Goal: Task Accomplishment & Management: Check status

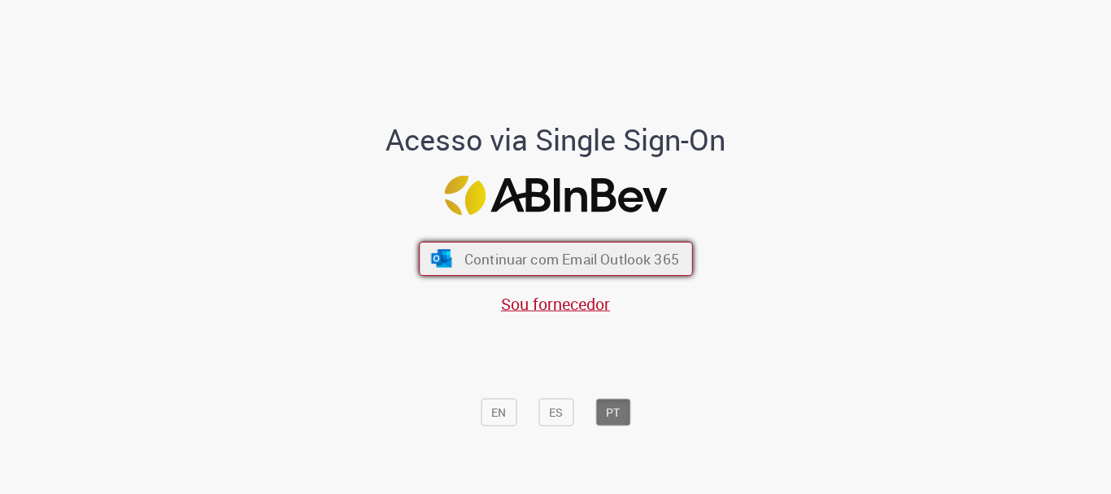
click at [521, 259] on span "Continuar com Email Outlook 365" at bounding box center [571, 259] width 215 height 19
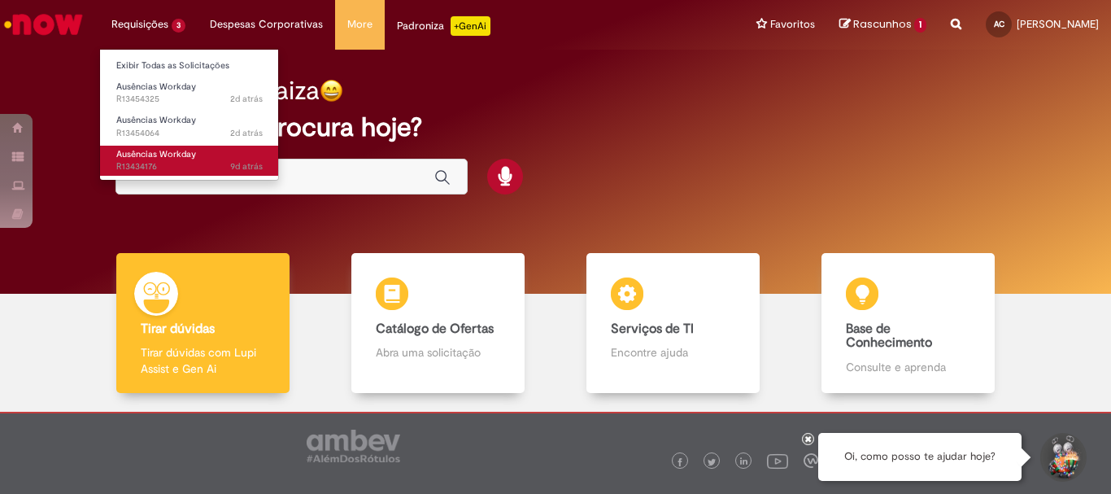
click at [148, 159] on span "Ausências Workday" at bounding box center [156, 154] width 80 height 12
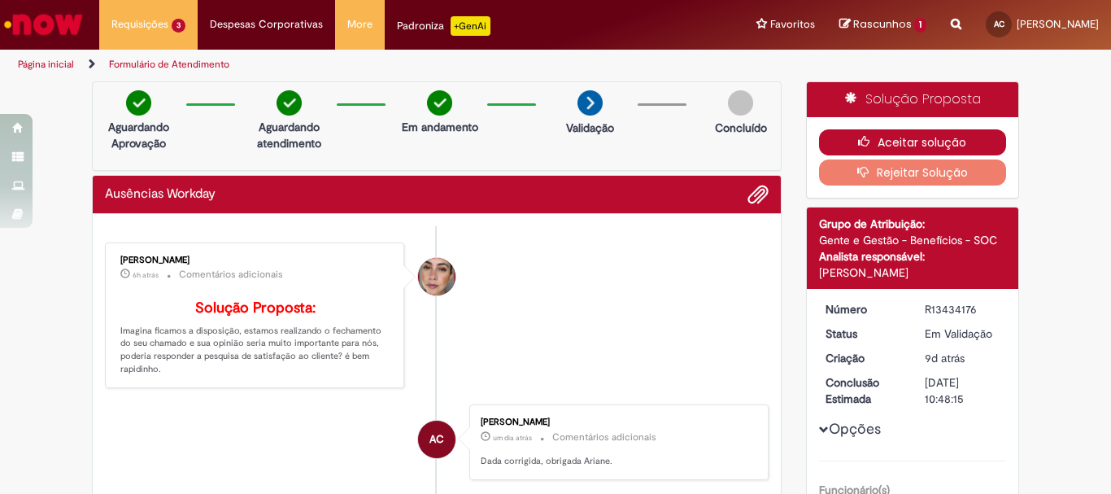
click at [943, 142] on button "Aceitar solução" at bounding box center [913, 142] width 188 height 26
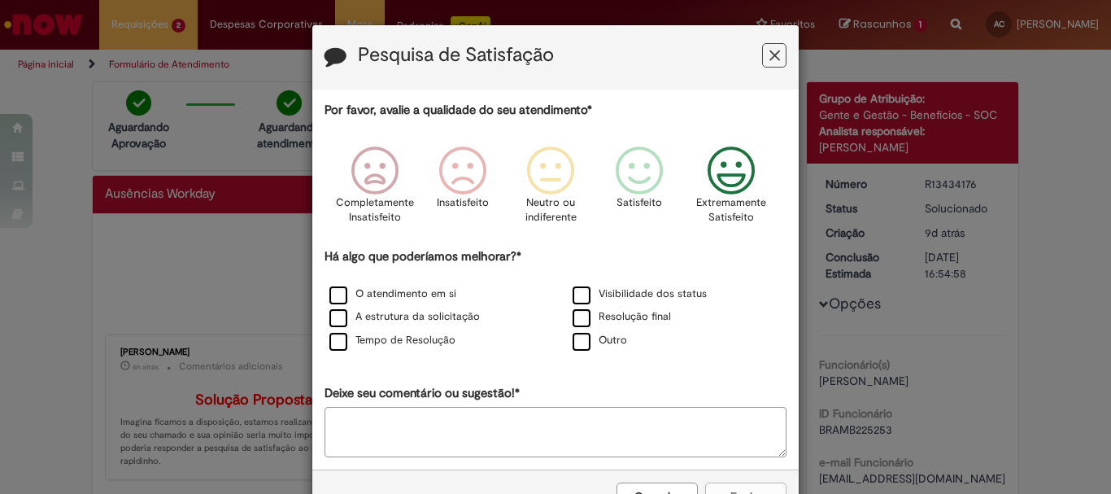
click at [734, 179] on icon "Feedback" at bounding box center [731, 170] width 61 height 49
click at [337, 294] on label "O atendimento em si" at bounding box center [392, 293] width 127 height 15
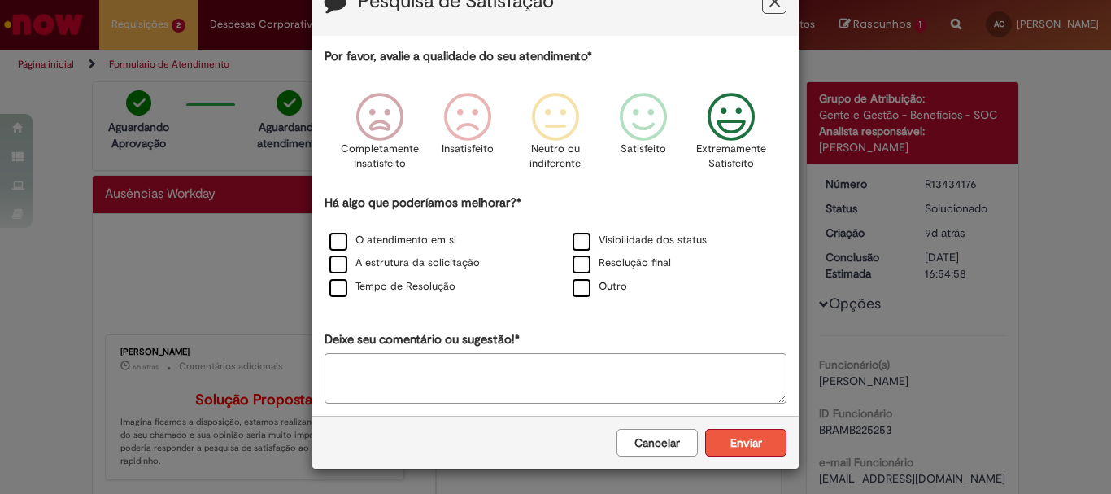
click at [755, 451] on button "Enviar" at bounding box center [745, 443] width 81 height 28
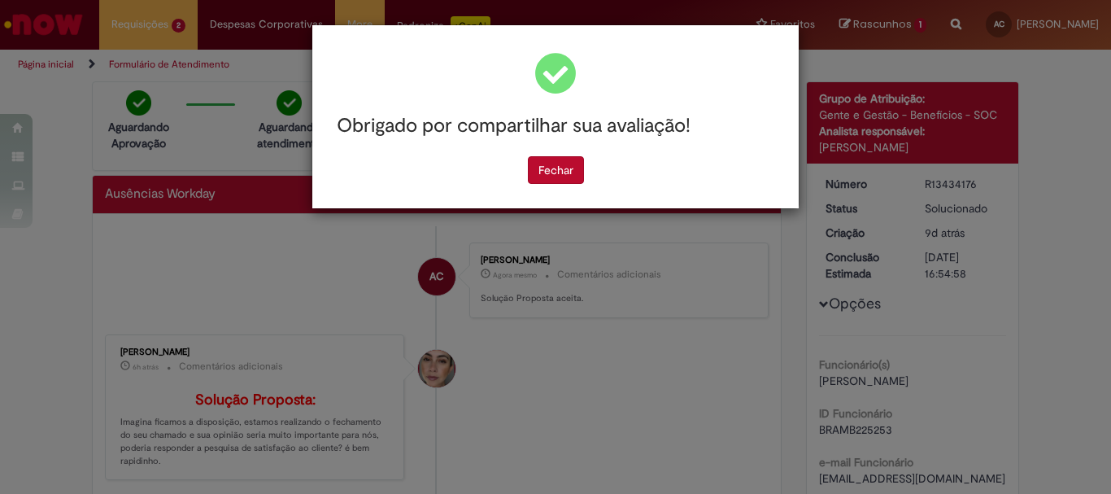
scroll to position [0, 0]
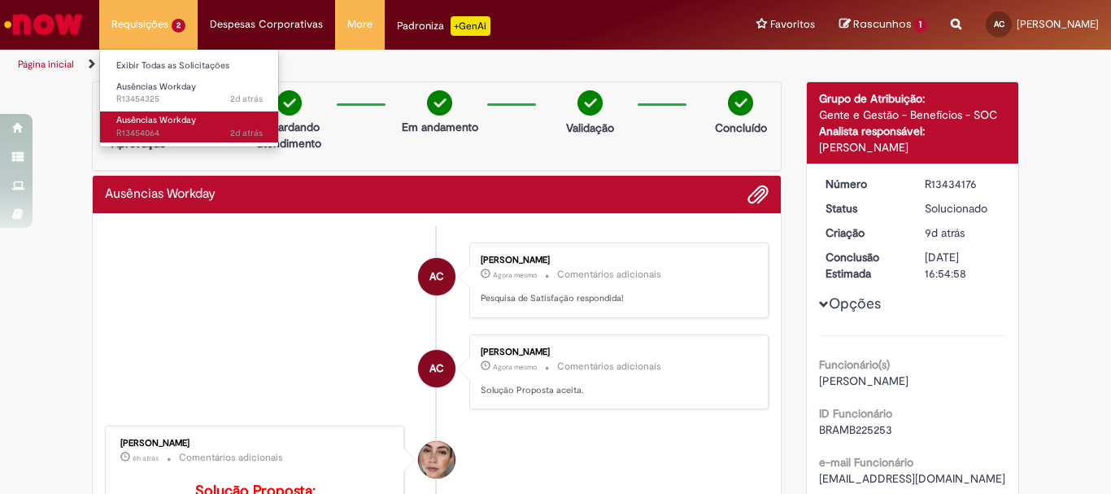
click at [147, 125] on span "Ausências Workday" at bounding box center [156, 120] width 80 height 12
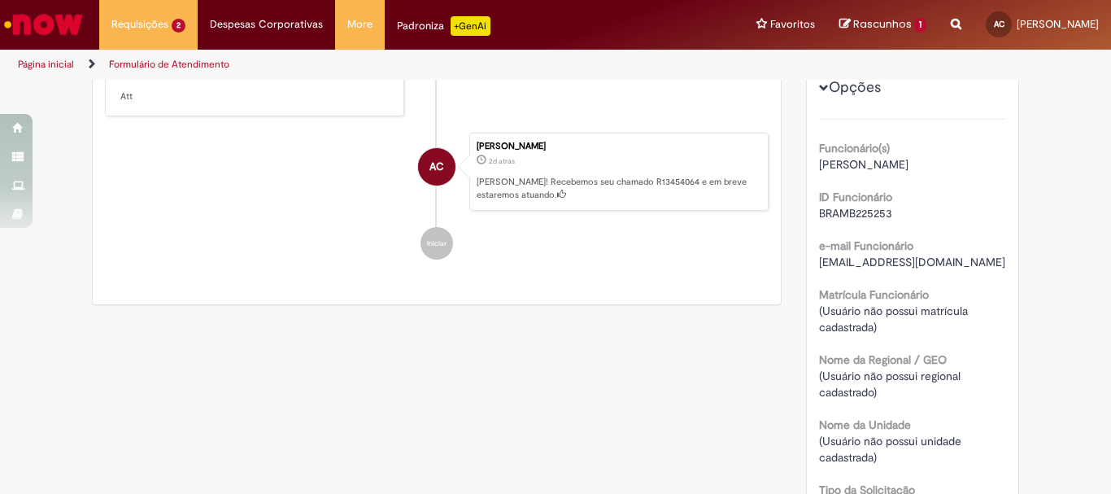
scroll to position [81, 0]
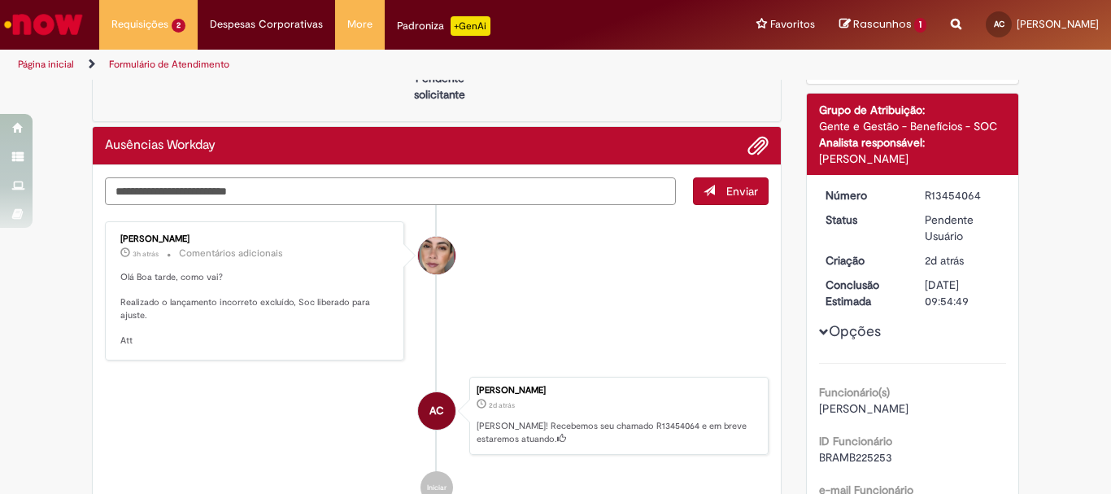
click at [221, 184] on textarea "Digite sua mensagem aqui..." at bounding box center [390, 191] width 571 height 28
type textarea "**********"
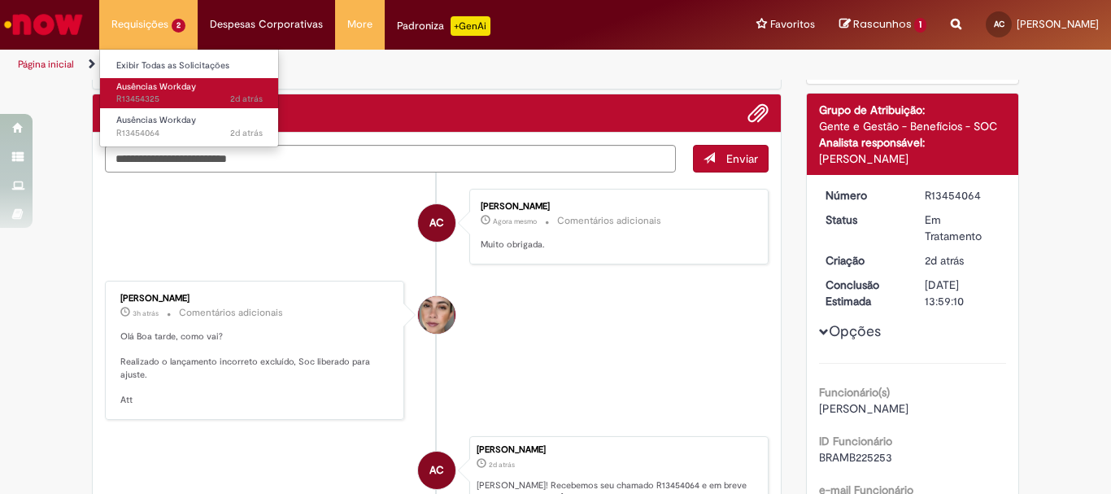
click at [148, 97] on span "2d atrás 2 dias atrás R13454325" at bounding box center [189, 99] width 146 height 13
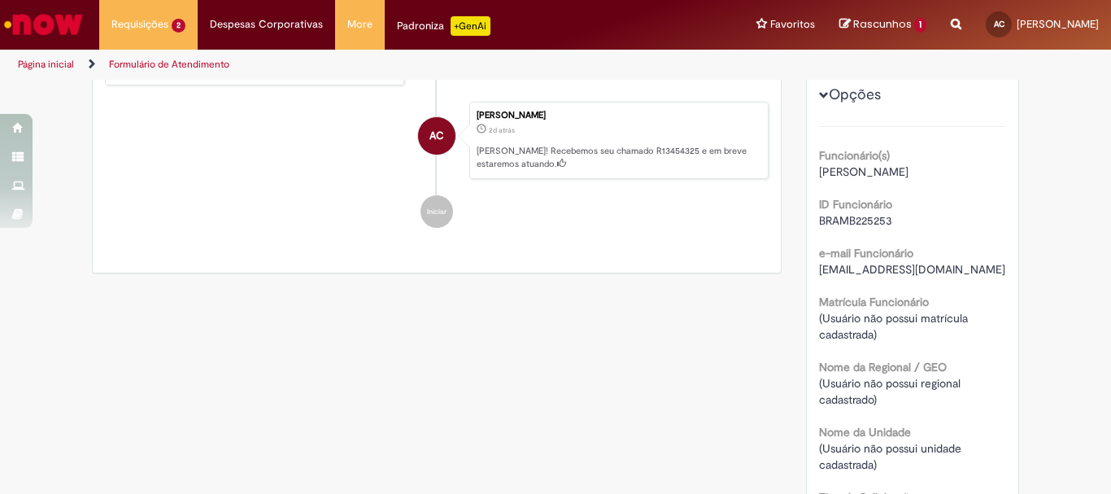
scroll to position [74, 0]
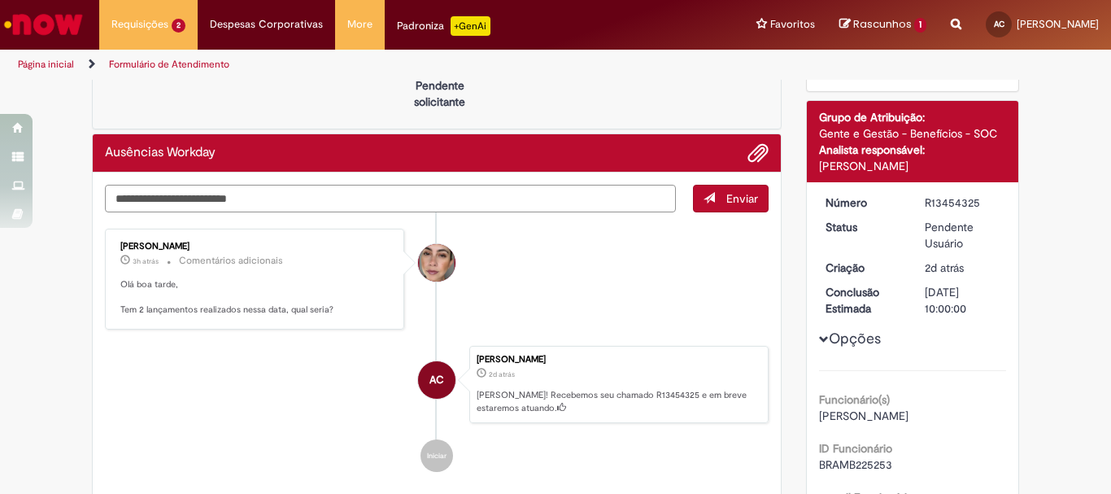
click at [168, 193] on textarea "Digite sua mensagem aqui..." at bounding box center [390, 199] width 571 height 28
type textarea "**********"
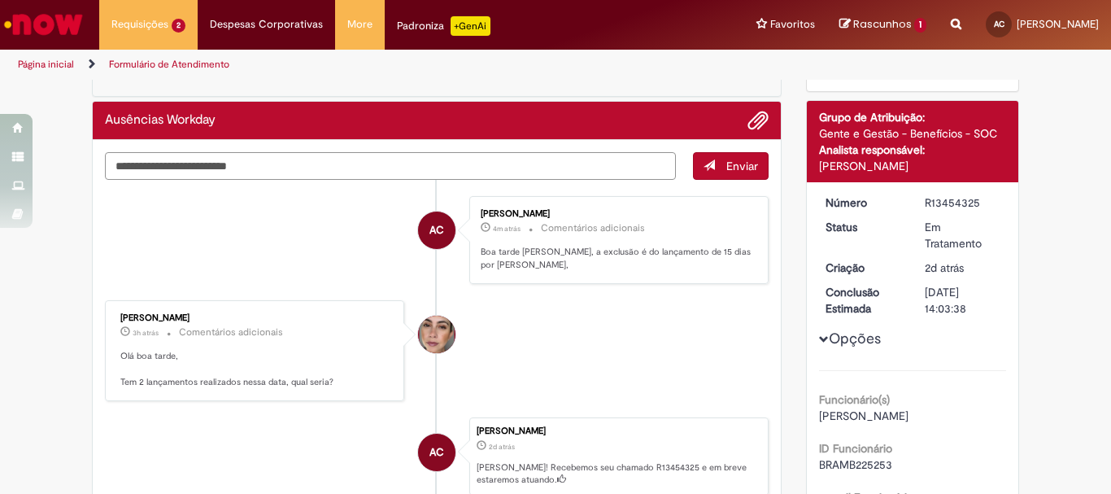
scroll to position [155, 0]
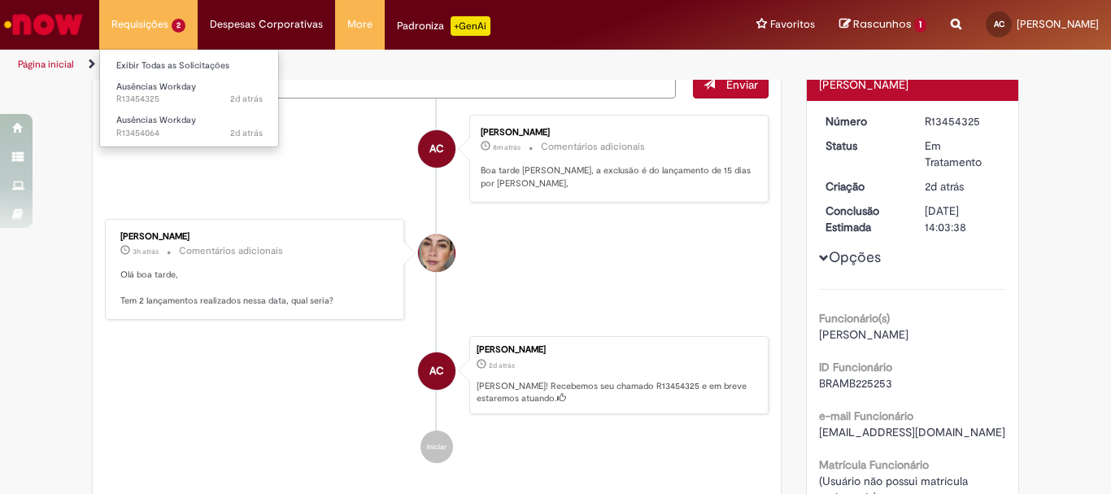
click at [137, 29] on li "Requisições 2 Exibir Todas as Solicitações Ausências Workday 2d atrás 2 dias at…" at bounding box center [148, 24] width 98 height 49
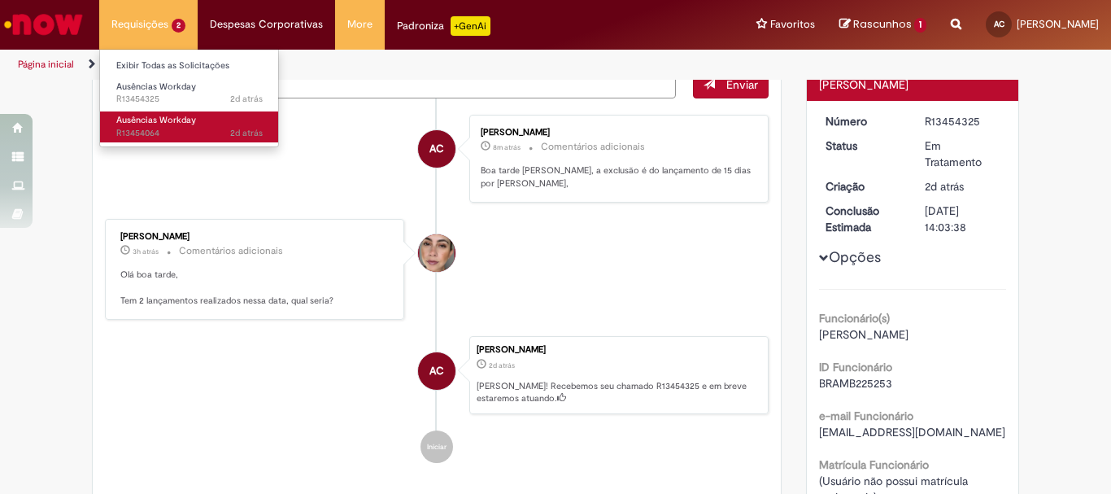
click at [148, 133] on span "2d atrás 2 dias atrás R13454064" at bounding box center [189, 133] width 146 height 13
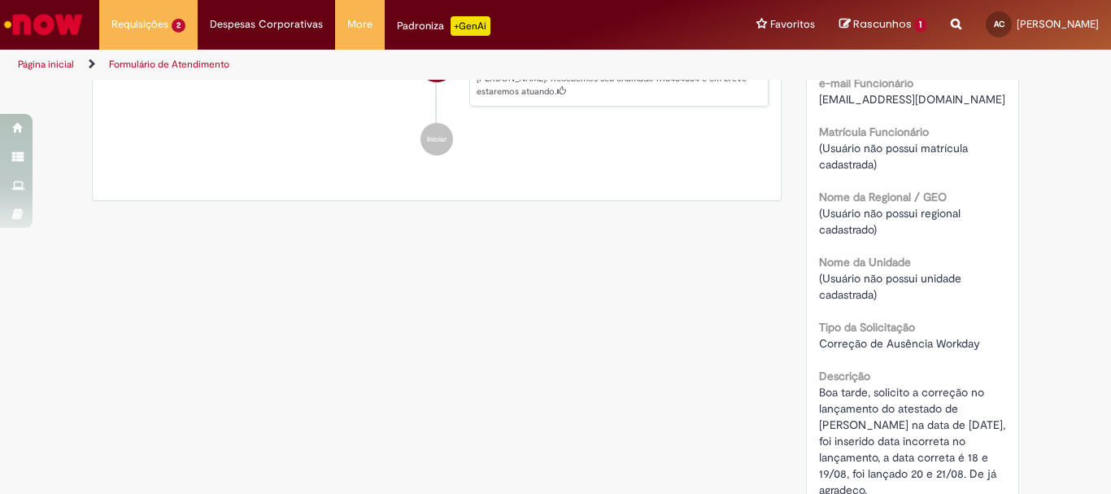
scroll to position [569, 0]
